Goal: Task Accomplishment & Management: Complete application form

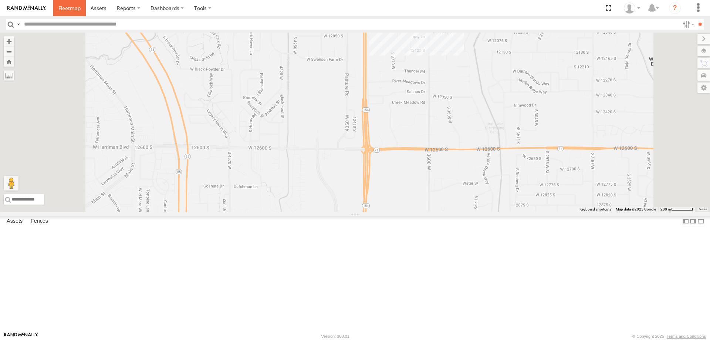
click at [71, 8] on span at bounding box center [69, 7] width 22 height 7
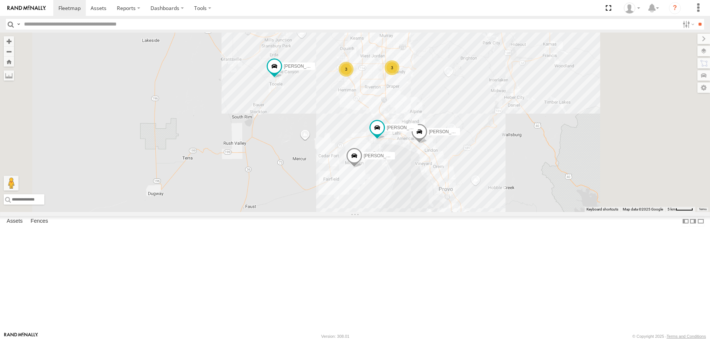
drag, startPoint x: 554, startPoint y: 255, endPoint x: 459, endPoint y: 191, distance: 114.3
click at [460, 192] on div "JORGE 2020 F350 GT2 MITCH- 2022 F150 CASEY 2016 Chevy 3500 JAKE 2014 Chevy 3 3" at bounding box center [355, 122] width 710 height 179
drag, startPoint x: 501, startPoint y: 201, endPoint x: 480, endPoint y: 257, distance: 60.3
click at [480, 212] on div "MITCH- 2022 F150 CASEY 2016 Chevy 3500 JORGE 2020 F350 GT2 JAKE 2014 Chevy 3 3" at bounding box center [355, 122] width 710 height 179
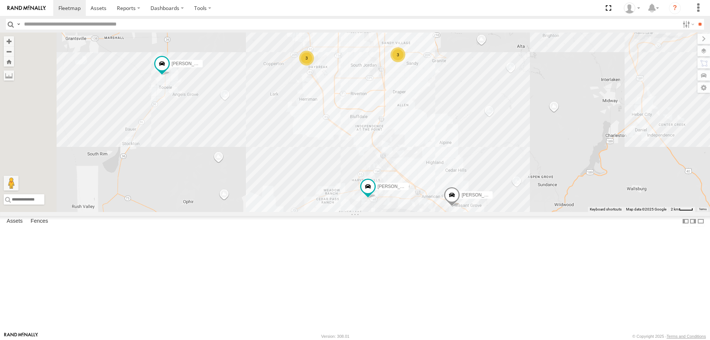
drag, startPoint x: 482, startPoint y: 209, endPoint x: 495, endPoint y: 280, distance: 72.3
click at [495, 212] on div "MITCH- 2022 F150 CASEY 2016 Chevy 3500 JORGE 2020 F350 GT2 JAKE 2014 Chevy 3 3" at bounding box center [355, 122] width 710 height 179
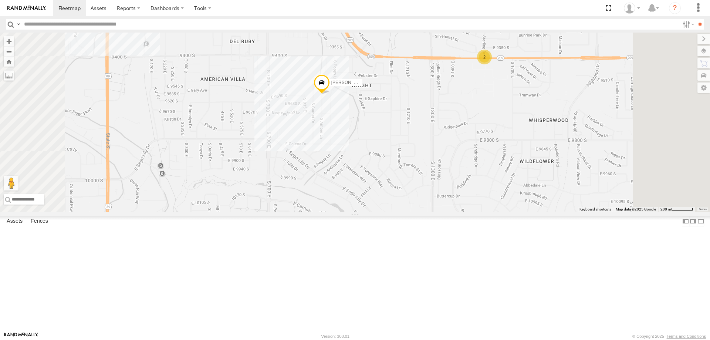
drag, startPoint x: 604, startPoint y: 107, endPoint x: 584, endPoint y: 148, distance: 45.7
click at [584, 148] on div "MITCH- 2022 F150 CASEY 2016 Chevy 3500 JORGE 2020 F350 GT2 JAKE 2014 Chevy RUBE…" at bounding box center [355, 122] width 710 height 179
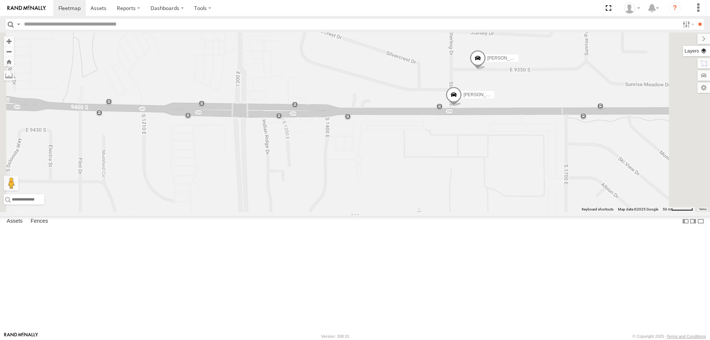
click at [707, 51] on label at bounding box center [696, 51] width 27 height 10
click at [0, 0] on span "Basemaps" at bounding box center [0, 0] width 0 height 0
click at [0, 0] on span "Satellite + Roadmap" at bounding box center [0, 0] width 0 height 0
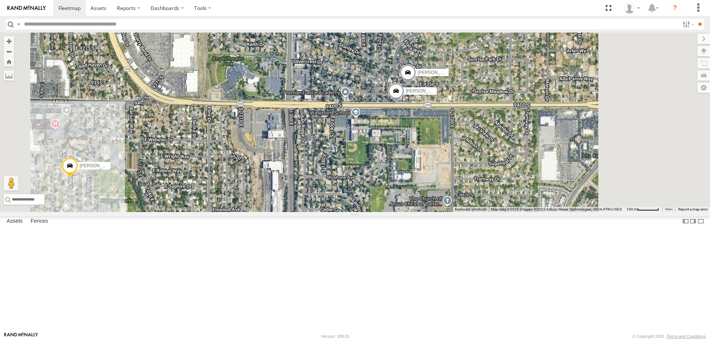
drag, startPoint x: 596, startPoint y: 155, endPoint x: 517, endPoint y: 145, distance: 79.8
click at [517, 148] on div "MITCH- 2022 F150 CASEY 2016 Chevy 3500 JORGE 2020 F350 GT2 JAKE 2014 Chevy RUBE…" at bounding box center [355, 122] width 710 height 179
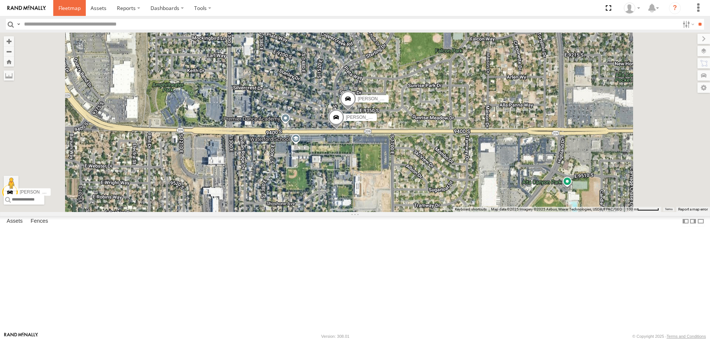
click at [68, 9] on span at bounding box center [69, 7] width 22 height 7
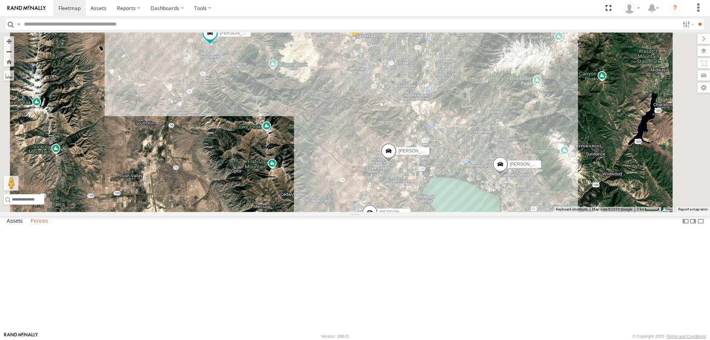
click at [43, 226] on label "Fences" at bounding box center [39, 221] width 25 height 10
click at [0, 0] on link "Fence Mgt" at bounding box center [0, 0] width 0 height 0
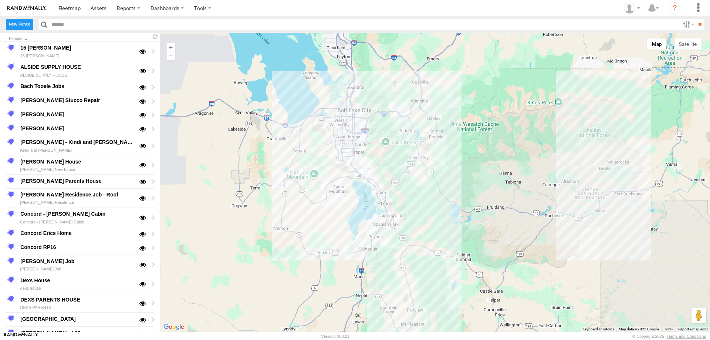
click at [24, 23] on label "New Fence" at bounding box center [19, 24] width 27 height 11
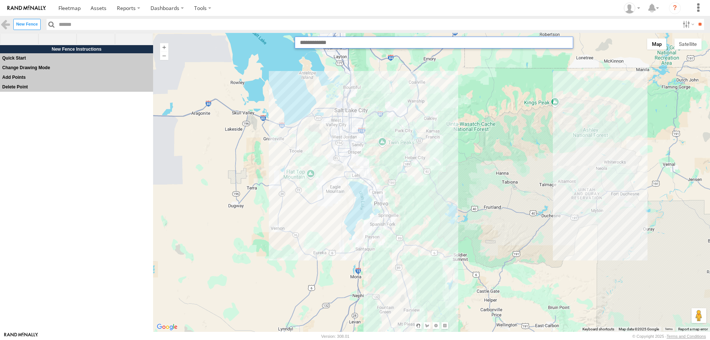
click at [341, 44] on input "text" at bounding box center [434, 43] width 279 height 12
paste input "**********"
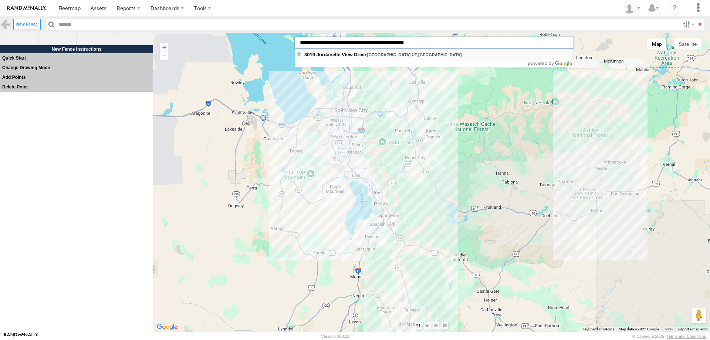
type input "**********"
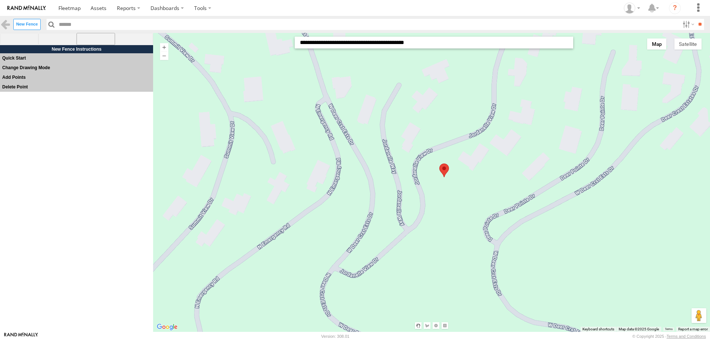
click at [94, 36] on span at bounding box center [96, 39] width 38 height 13
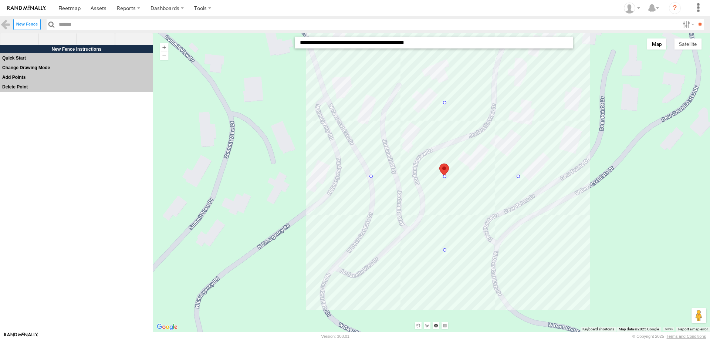
drag, startPoint x: 445, startPoint y: 176, endPoint x: 469, endPoint y: 246, distance: 74.3
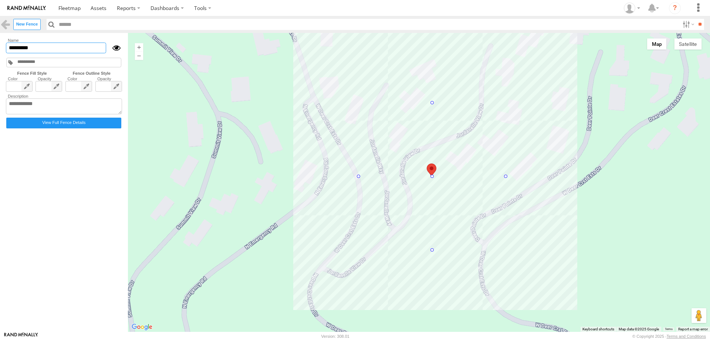
drag, startPoint x: 61, startPoint y: 50, endPoint x: 1, endPoint y: 45, distance: 59.4
click at [1, 45] on main "Fences 15 Black - Condon 15 Black - Condon ALSIDE SUPPLY HOUSE ALSIDE SUPPLY HO…" at bounding box center [355, 182] width 710 height 299
paste input "**********"
type input "**********"
click at [38, 104] on textarea at bounding box center [64, 106] width 116 height 16
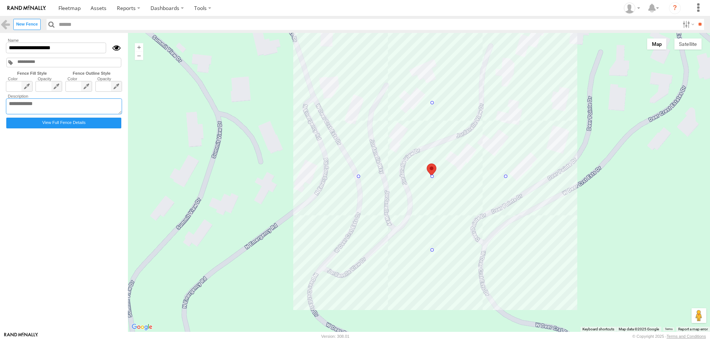
paste textarea "**********"
type textarea "**********"
click at [699, 26] on input "**" at bounding box center [700, 24] width 9 height 11
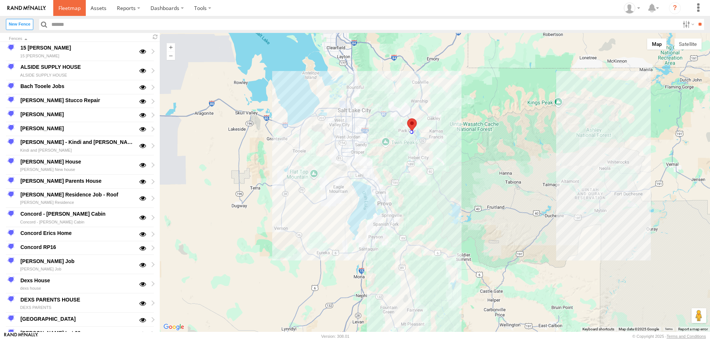
click at [69, 8] on span at bounding box center [69, 7] width 22 height 7
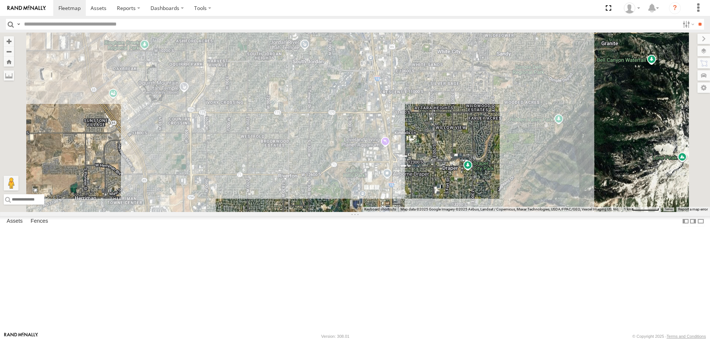
drag, startPoint x: 546, startPoint y: 111, endPoint x: 542, endPoint y: 196, distance: 84.4
click at [541, 195] on div "[PERSON_NAME] 2020 F350 GT2 [PERSON_NAME]- 2022 F150 [PERSON_NAME] 2016 Chevy 3…" at bounding box center [355, 122] width 710 height 179
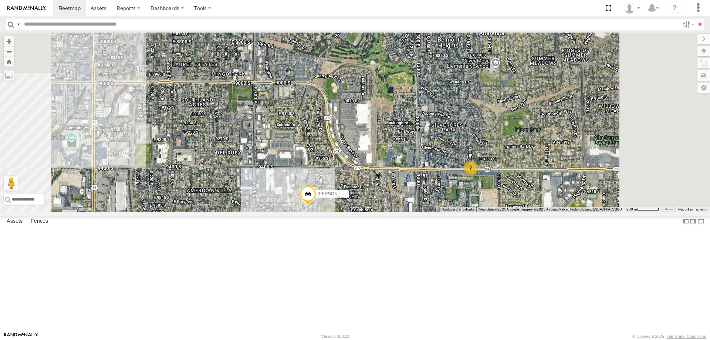
drag, startPoint x: 582, startPoint y: 279, endPoint x: 527, endPoint y: 267, distance: 56.2
click at [527, 212] on div "JORGE 2020 F350 GT2 MITCH- 2022 F150 CASEY 2016 Chevy 3500 JAKE 2014 Chevy RUBE…" at bounding box center [355, 122] width 710 height 179
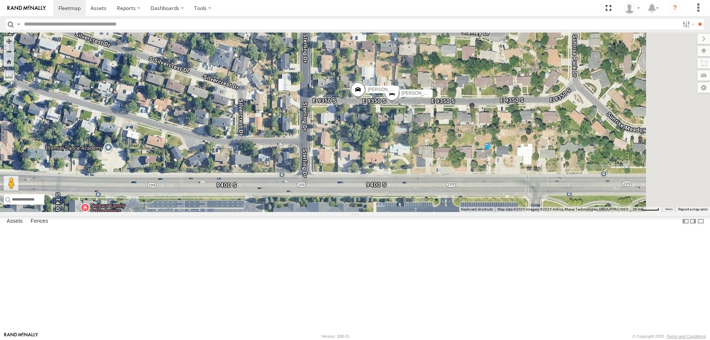
drag, startPoint x: 519, startPoint y: 196, endPoint x: 486, endPoint y: 209, distance: 35.2
click at [487, 209] on div "JORGE 2020 F350 GT2 MITCH- 2022 F150 CASEY 2016 Chevy 3500 JAKE 2014 Chevy RUBE…" at bounding box center [355, 122] width 710 height 179
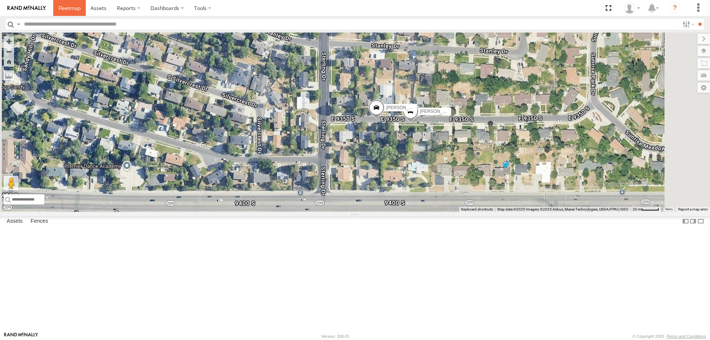
click at [70, 8] on span at bounding box center [69, 7] width 22 height 7
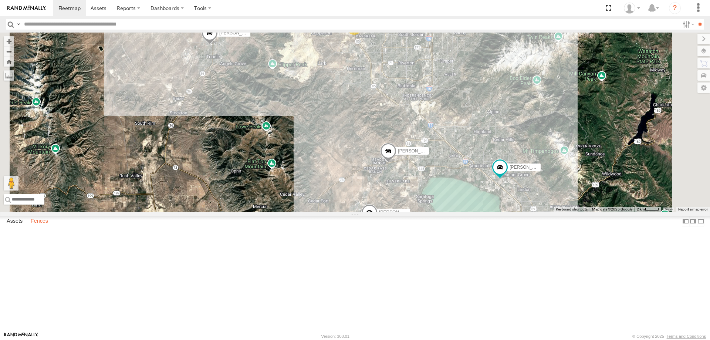
click at [43, 226] on label "Fences" at bounding box center [39, 221] width 25 height 10
click at [0, 0] on link "Fence Mgt" at bounding box center [0, 0] width 0 height 0
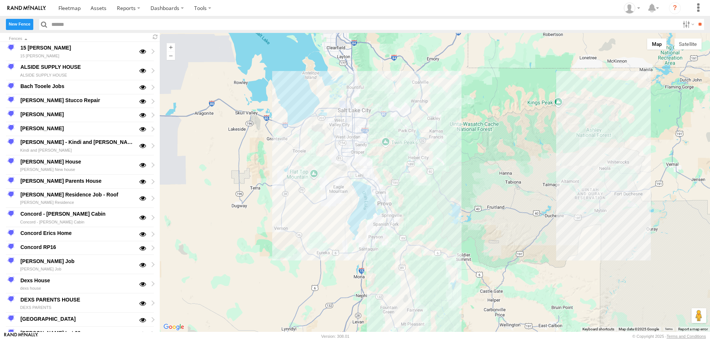
click at [17, 23] on label "New Fence" at bounding box center [19, 24] width 27 height 11
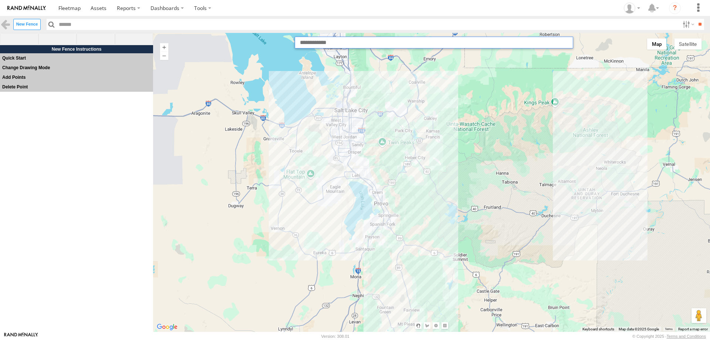
click at [338, 46] on input "text" at bounding box center [434, 43] width 279 height 12
paste input "**********"
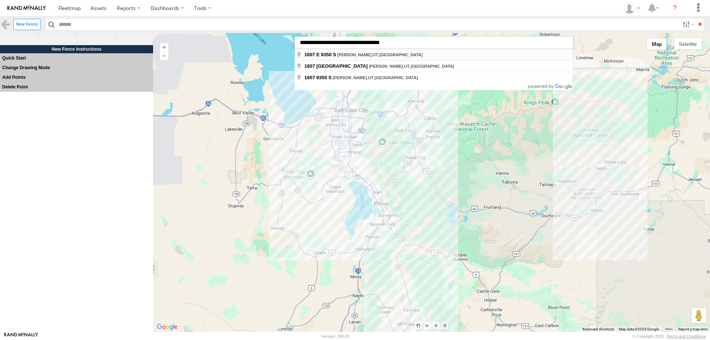
type input "**********"
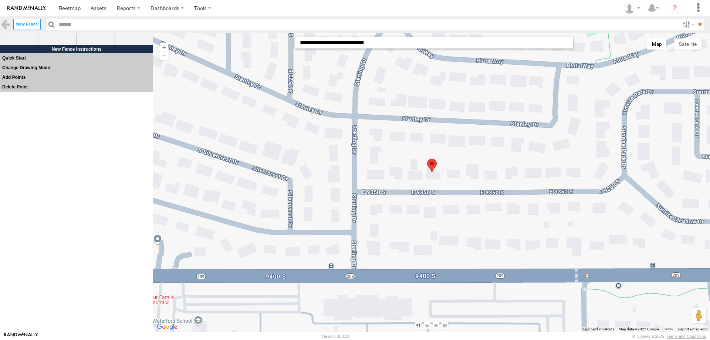
click at [95, 37] on span at bounding box center [96, 39] width 38 height 13
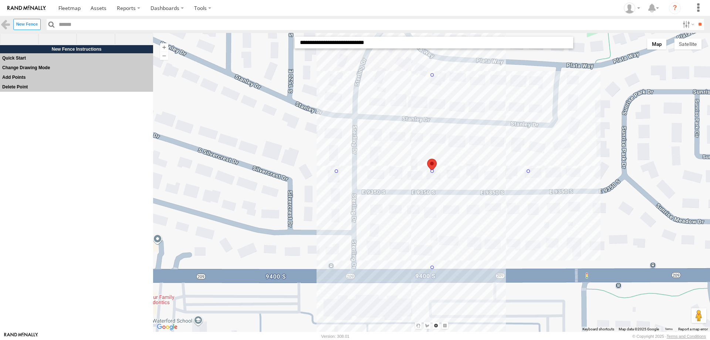
drag, startPoint x: 432, startPoint y: 171, endPoint x: 452, endPoint y: 265, distance: 96.8
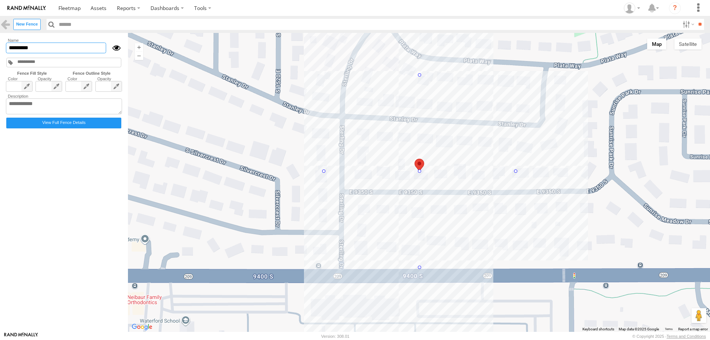
drag, startPoint x: 41, startPoint y: 51, endPoint x: -7, endPoint y: 50, distance: 47.7
click at [0, 50] on html at bounding box center [355, 170] width 710 height 340
type input "*********"
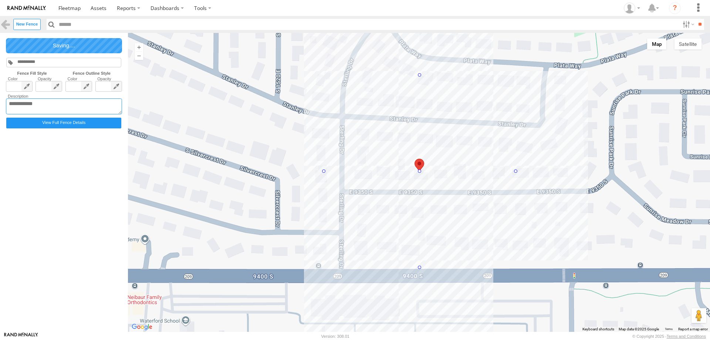
click at [28, 105] on textarea at bounding box center [64, 106] width 116 height 16
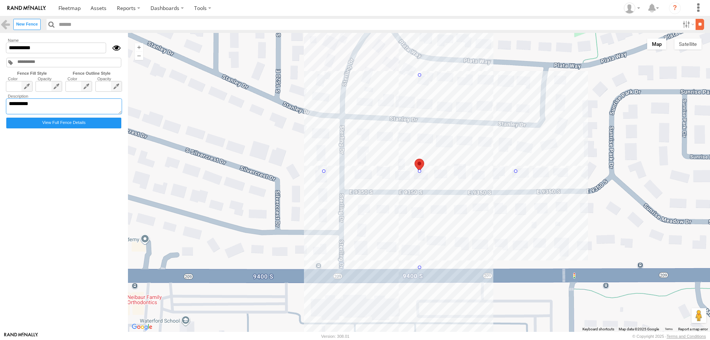
type textarea "*********"
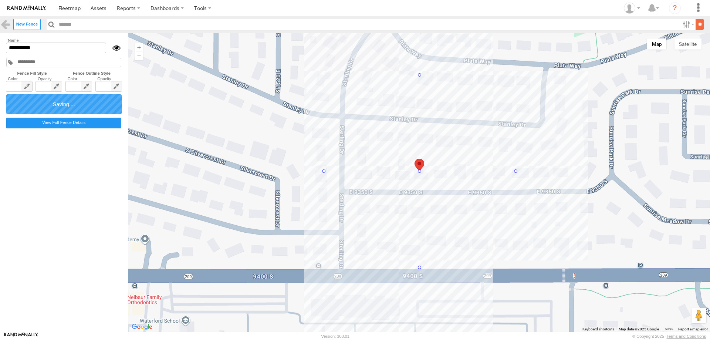
click at [703, 28] on input "**" at bounding box center [700, 24] width 9 height 11
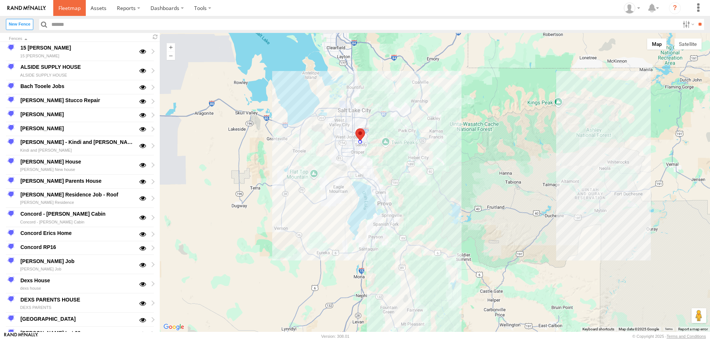
click at [70, 8] on span at bounding box center [69, 7] width 22 height 7
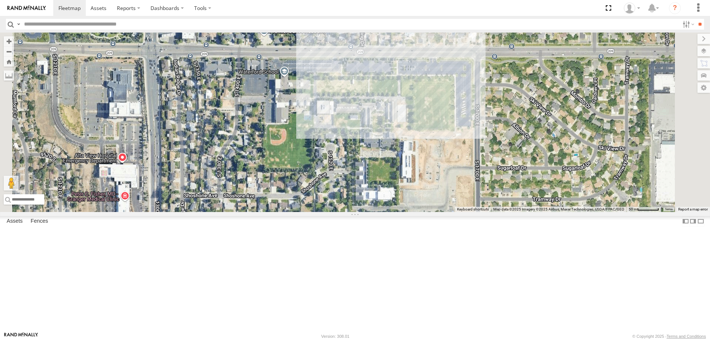
click at [500, 178] on div "[PERSON_NAME]- 2022 F150 [PERSON_NAME] 2016 Chevy 3500 [PERSON_NAME] 2017 E350 …" at bounding box center [355, 122] width 710 height 179
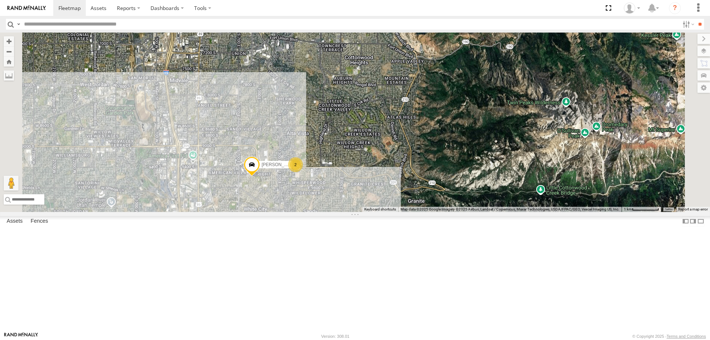
click at [331, 167] on span "[PERSON_NAME] 2017 E350 GT1" at bounding box center [296, 164] width 69 height 5
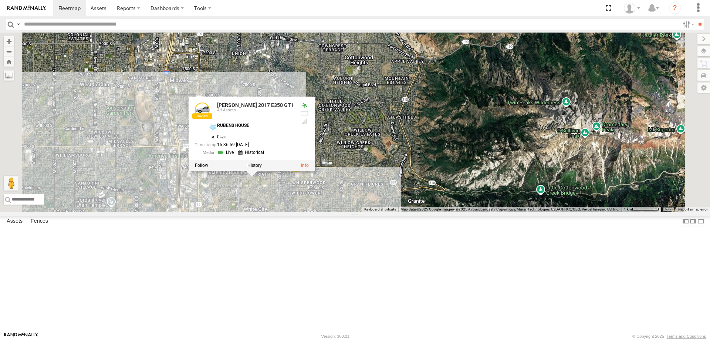
click at [327, 212] on div "[PERSON_NAME]- 2022 F150 [PERSON_NAME] 2016 Chevy 3500 [PERSON_NAME] 2017 E350 …" at bounding box center [355, 122] width 710 height 179
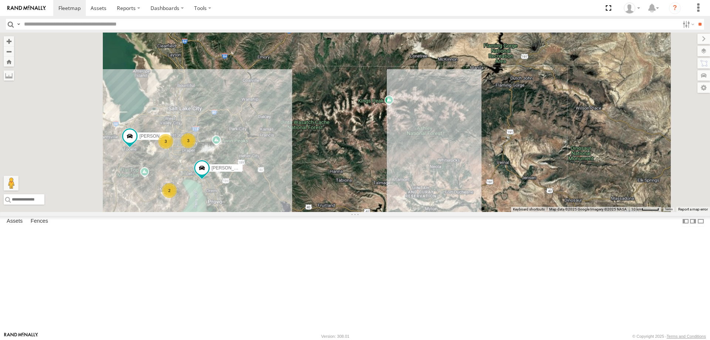
drag, startPoint x: 348, startPoint y: 215, endPoint x: 399, endPoint y: 156, distance: 77.9
click at [398, 156] on div "[PERSON_NAME]- 2022 F150 [PERSON_NAME] 2016 Chevy 3500 3 2 3" at bounding box center [355, 122] width 710 height 179
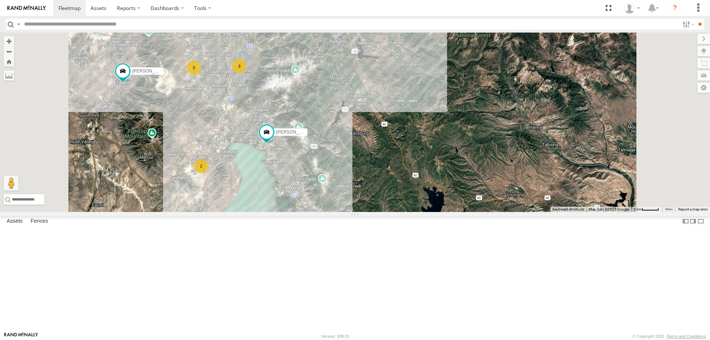
drag, startPoint x: 326, startPoint y: 113, endPoint x: 331, endPoint y: 148, distance: 34.8
click at [331, 148] on div "[PERSON_NAME]- 2022 F150 [PERSON_NAME] 2016 Chevy 3500 3 2 3" at bounding box center [355, 122] width 710 height 179
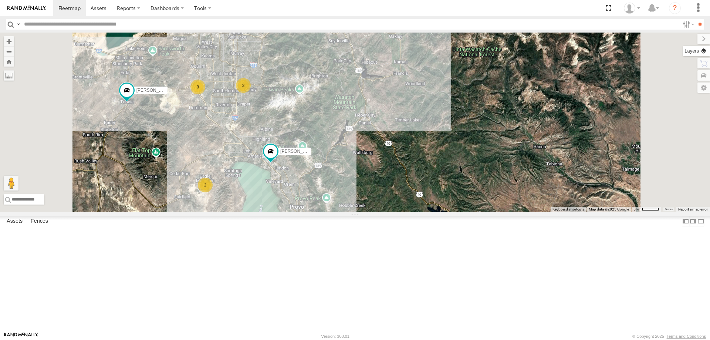
click at [705, 53] on label at bounding box center [696, 51] width 27 height 10
click at [0, 0] on span "Basemaps" at bounding box center [0, 0] width 0 height 0
click at [0, 0] on span "Roadmap" at bounding box center [0, 0] width 0 height 0
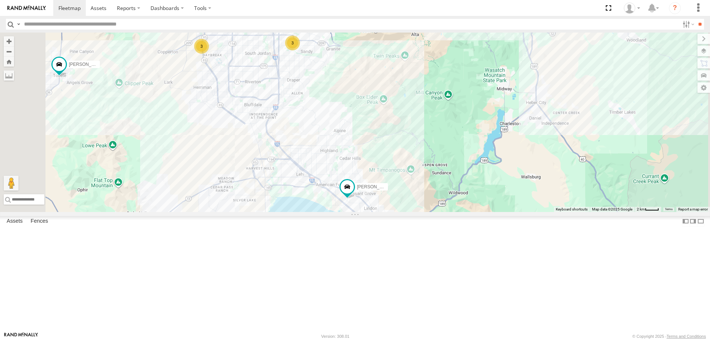
drag, startPoint x: 291, startPoint y: 186, endPoint x: 338, endPoint y: 246, distance: 75.9
click at [338, 212] on div "[PERSON_NAME]- 2022 F150 [PERSON_NAME] 2016 Chevy 3500 3 2 3" at bounding box center [355, 122] width 710 height 179
